Goal: Navigation & Orientation: Find specific page/section

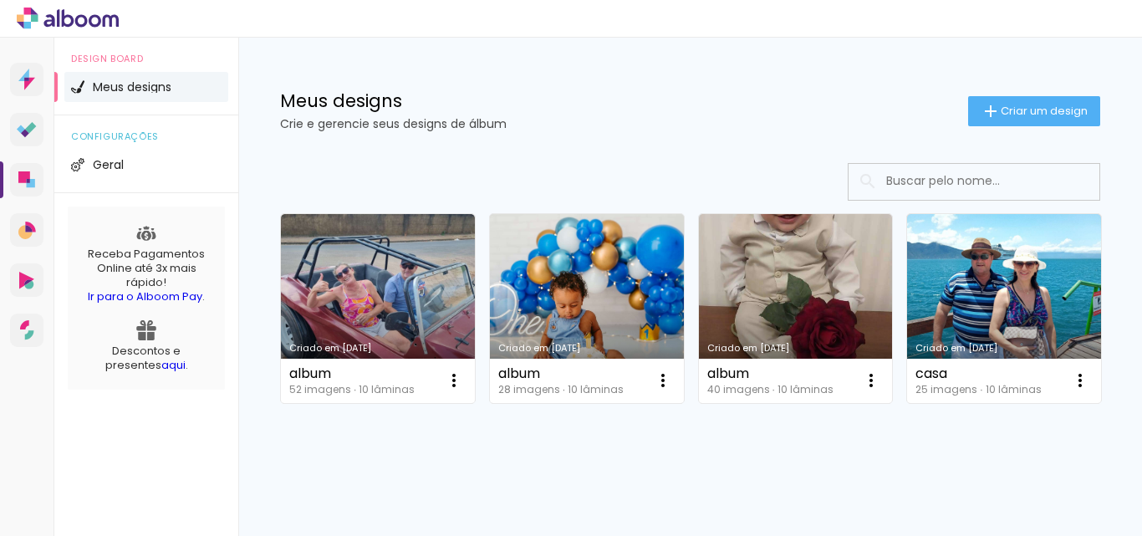
click at [80, 24] on icon at bounding box center [68, 19] width 102 height 22
click at [85, 26] on icon at bounding box center [68, 19] width 102 height 22
click at [77, 15] on icon at bounding box center [68, 19] width 102 height 22
click at [84, 13] on icon at bounding box center [68, 19] width 102 height 22
